Goal: Task Accomplishment & Management: Manage account settings

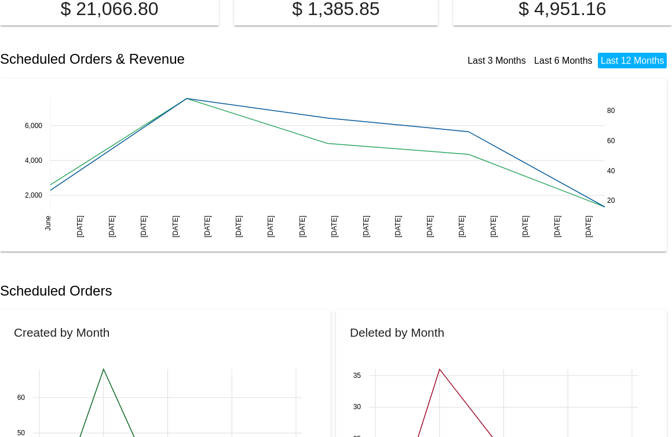
scroll to position [126, 0]
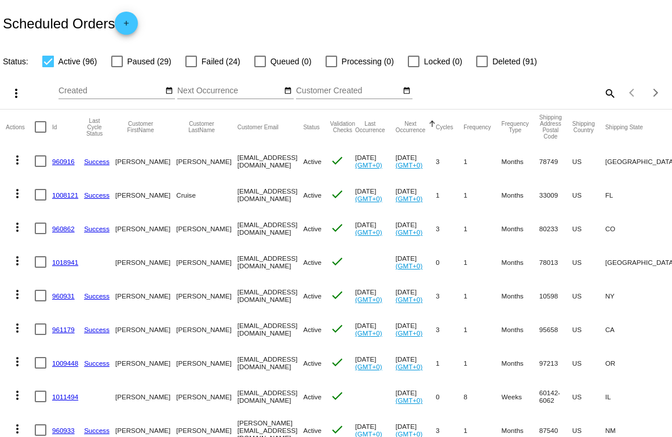
click at [609, 93] on mat-icon "search" at bounding box center [610, 93] width 14 height 18
click at [490, 93] on input "Search" at bounding box center [533, 90] width 168 height 9
type input "[PERSON_NAME]"
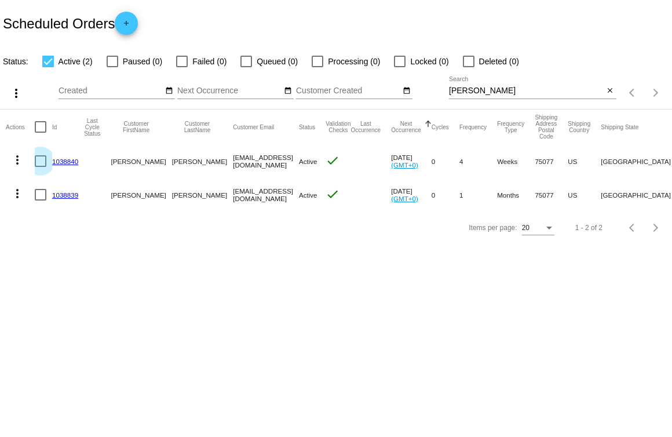
click at [40, 162] on div at bounding box center [41, 161] width 12 height 12
click at [40, 167] on input "checkbox" at bounding box center [40, 167] width 1 height 1
checkbox input "true"
click at [39, 199] on div at bounding box center [41, 195] width 12 height 12
click at [40, 201] on input "checkbox" at bounding box center [40, 201] width 1 height 1
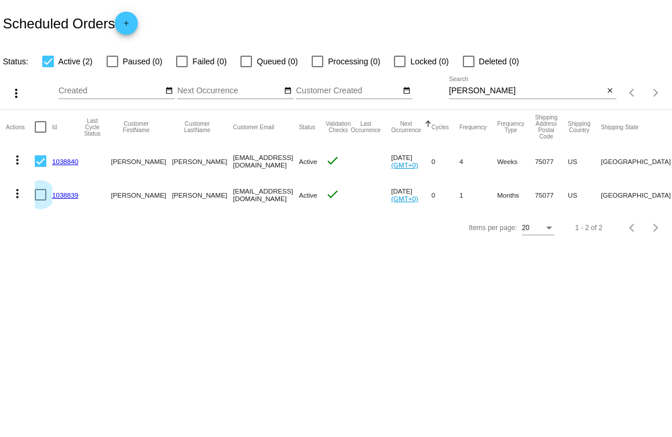
checkbox input "true"
click at [63, 195] on link "1038839" at bounding box center [65, 195] width 26 height 8
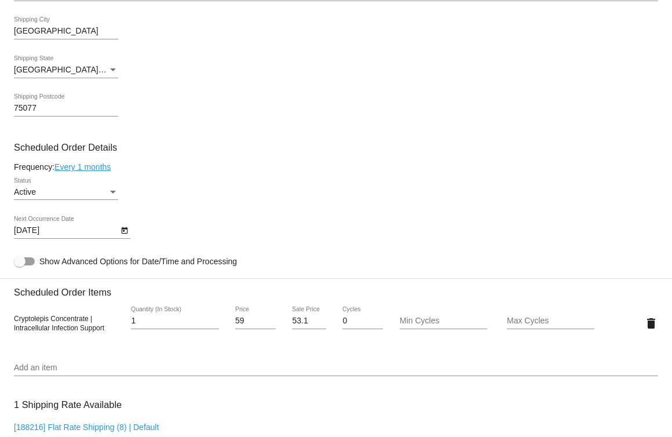
scroll to position [434, 0]
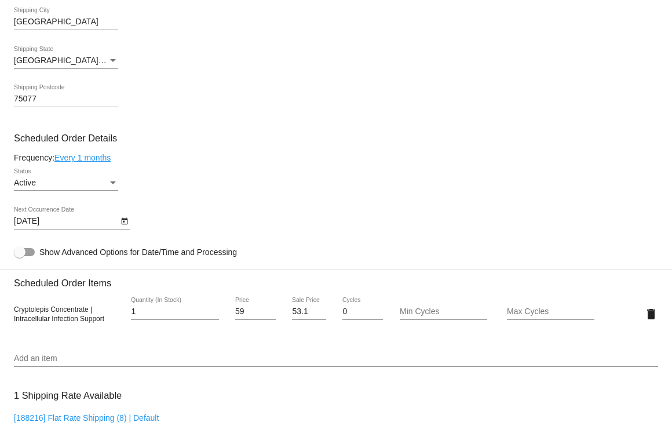
click at [106, 162] on link "Every 1 months" at bounding box center [82, 157] width 56 height 9
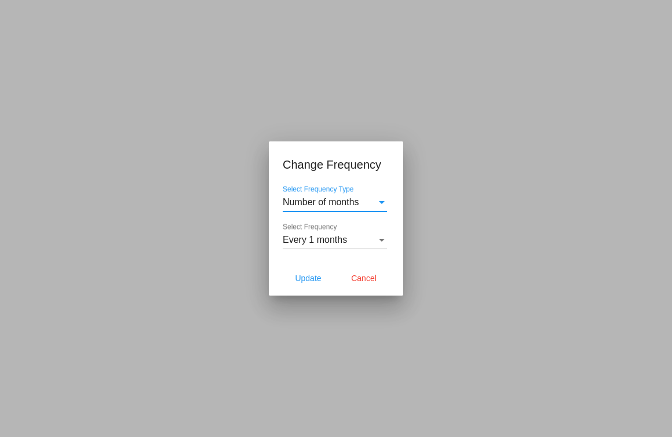
click at [381, 204] on div "Select Frequency Type" at bounding box center [382, 202] width 10 height 10
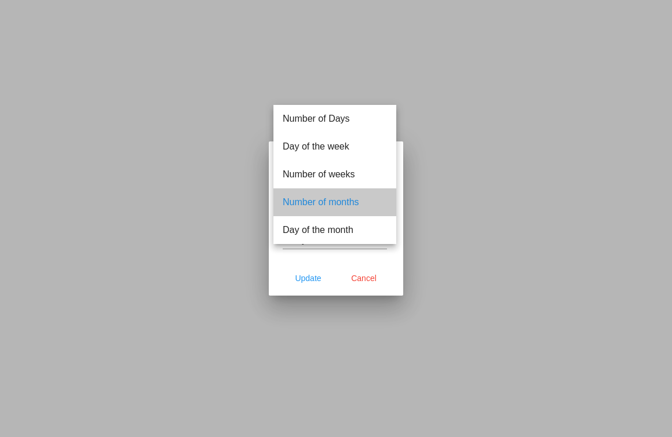
click at [381, 204] on span "Number of months" at bounding box center [335, 202] width 104 height 28
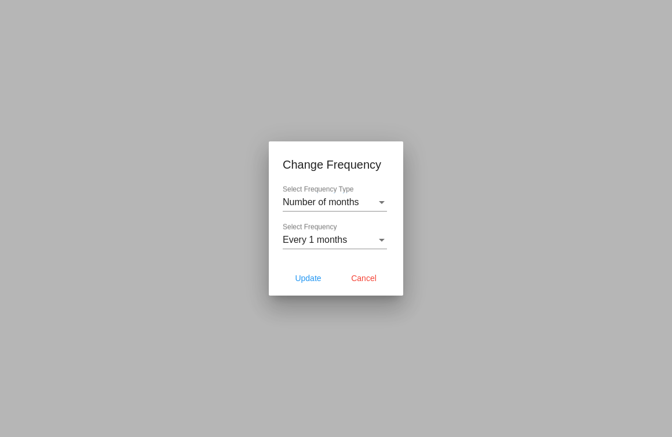
click at [467, 168] on div at bounding box center [336, 218] width 672 height 437
